Goal: Information Seeking & Learning: Learn about a topic

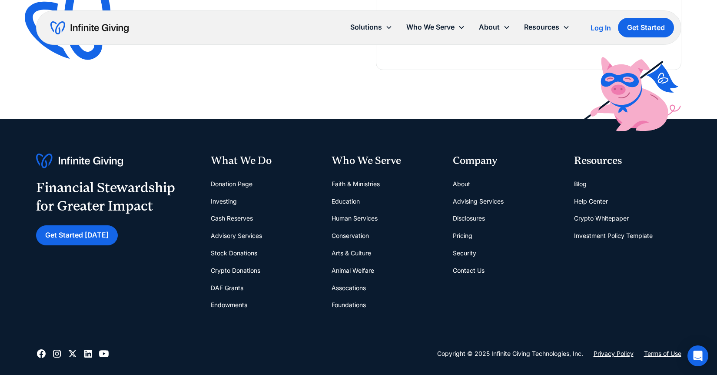
scroll to position [2106, 0]
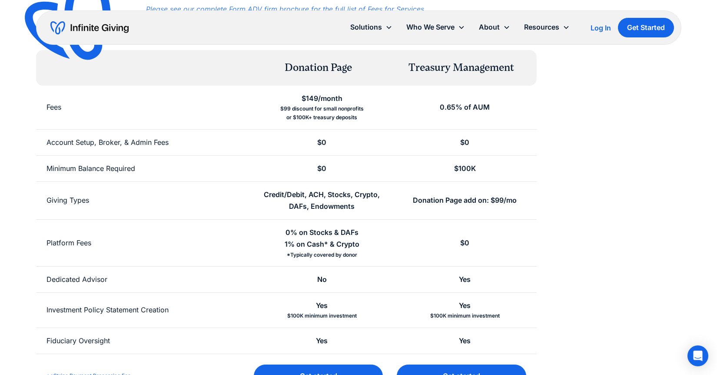
scroll to position [172, 0]
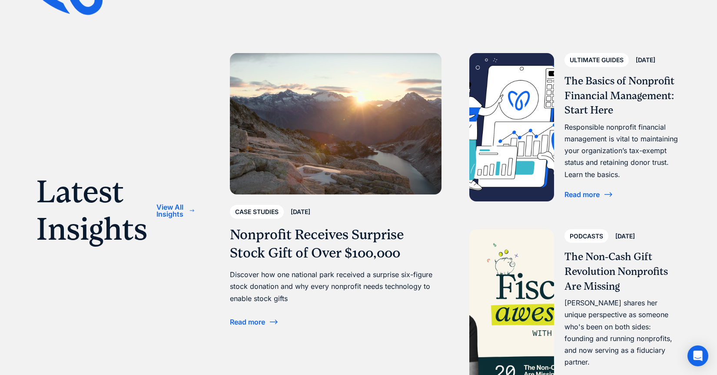
scroll to position [2757, 0]
